Goal: Information Seeking & Learning: Learn about a topic

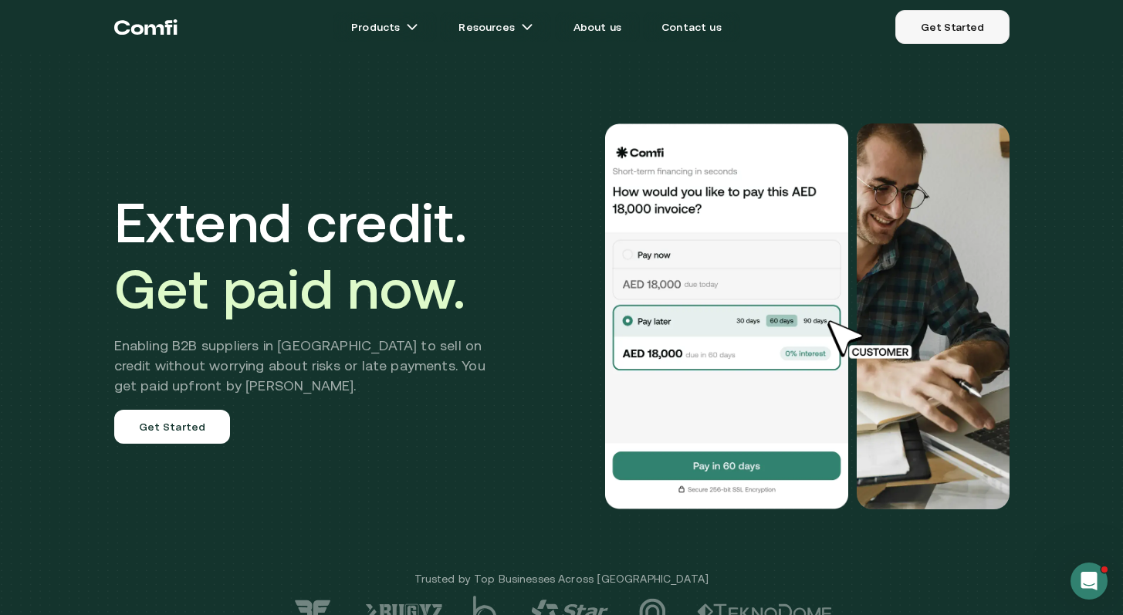
click at [933, 26] on link "Get Started" at bounding box center [951, 27] width 113 height 34
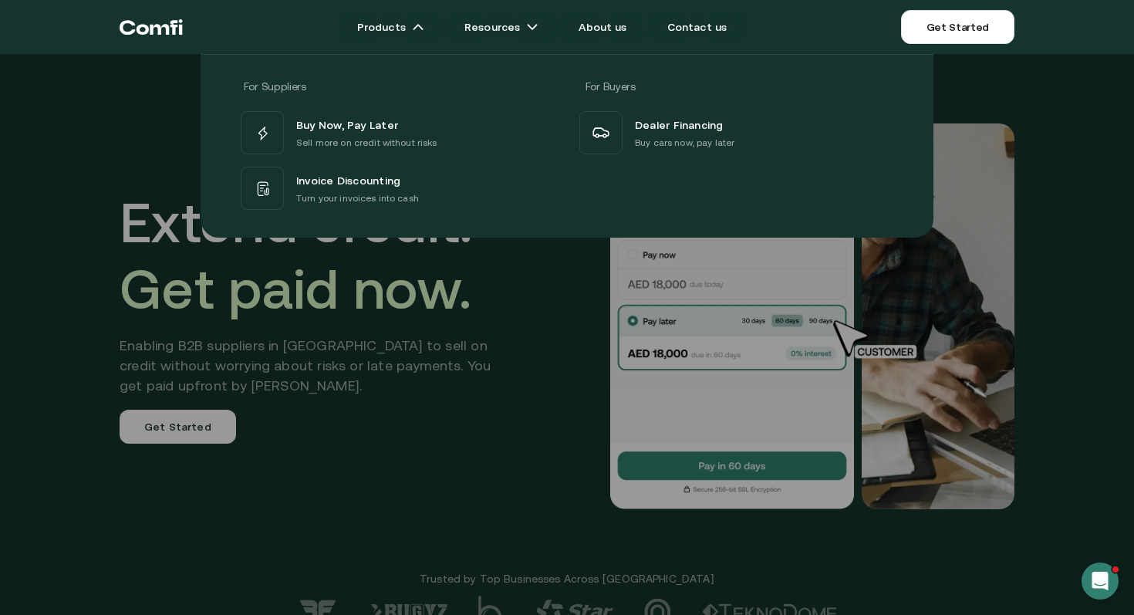
click at [1011, 94] on div "For Suppliers For Buyers Buy Now, Pay Later Sell more on credit without risks I…" at bounding box center [567, 139] width 1134 height 195
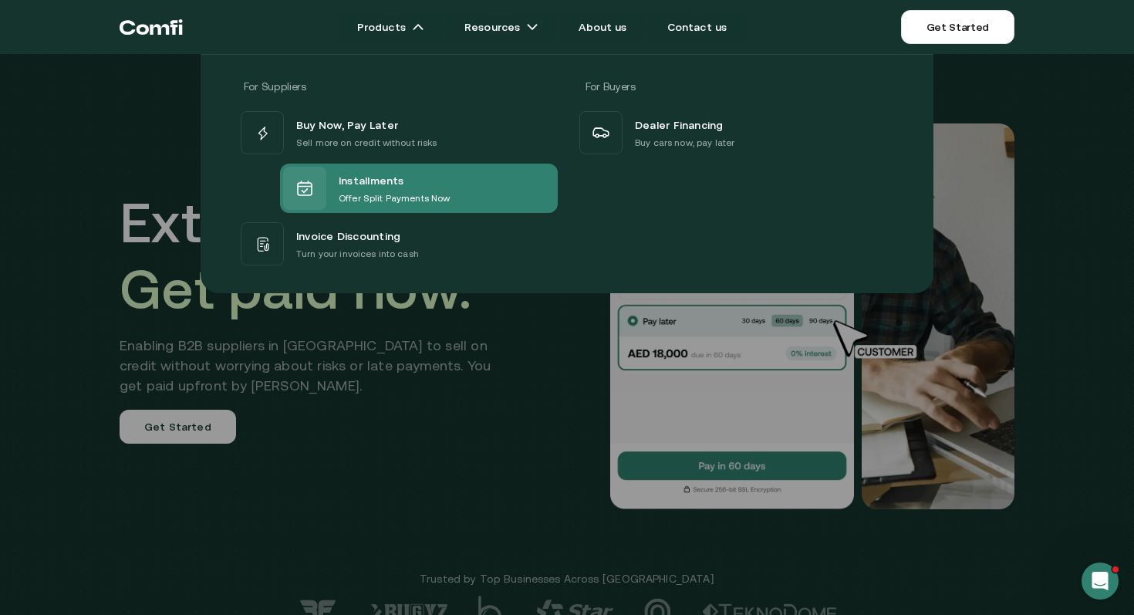
click at [362, 184] on span "Installments" at bounding box center [372, 180] width 66 height 20
